Goal: Information Seeking & Learning: Understand process/instructions

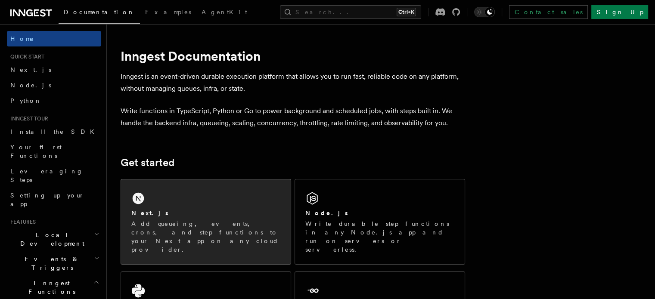
click at [199, 195] on div "Next.js Add queueing, events, crons, and step functions to your Next app on any…" at bounding box center [206, 222] width 170 height 85
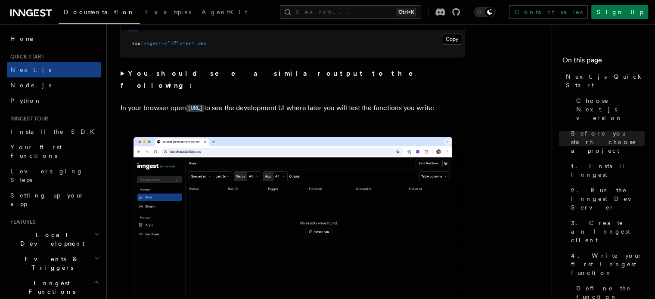
scroll to position [680, 0]
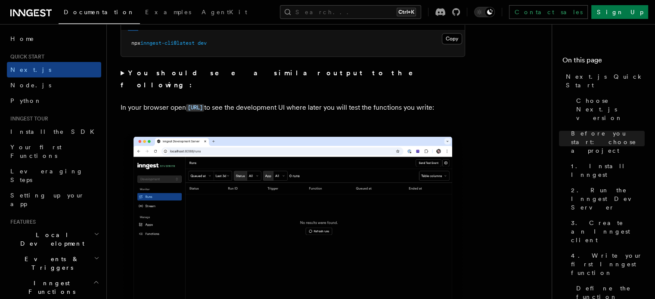
drag, startPoint x: 284, startPoint y: 80, endPoint x: 311, endPoint y: 113, distance: 42.9
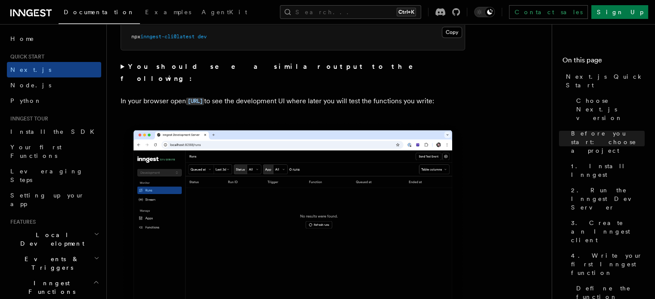
scroll to position [687, 0]
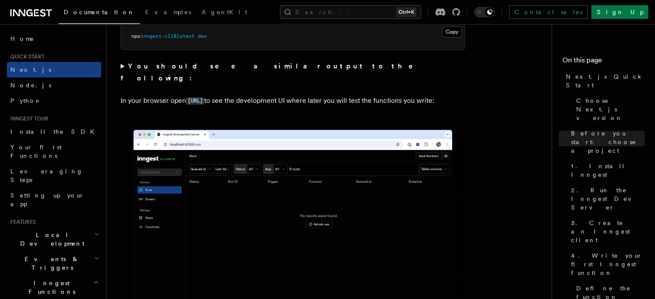
drag, startPoint x: 318, startPoint y: 101, endPoint x: 117, endPoint y: 61, distance: 204.3
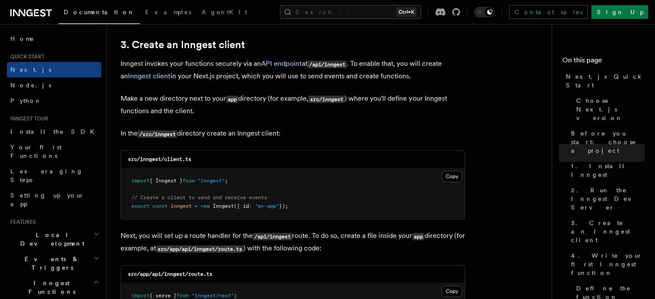
scroll to position [1014, 0]
